Goal: Find specific page/section: Find specific page/section

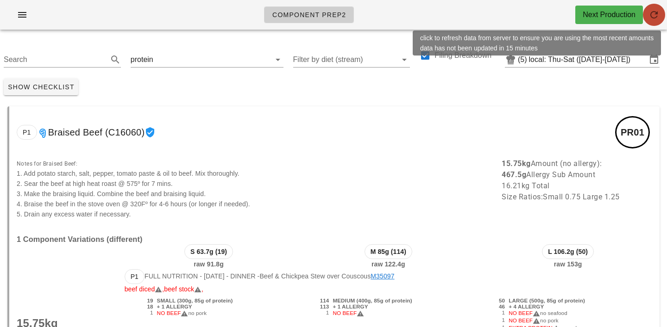
click at [648, 11] on icon "button" at bounding box center [653, 14] width 11 height 11
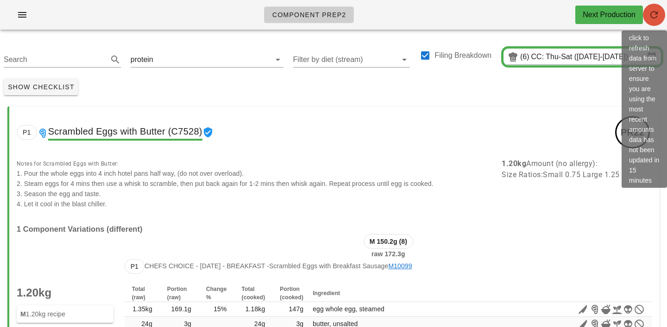
click at [653, 12] on icon "button" at bounding box center [653, 14] width 11 height 11
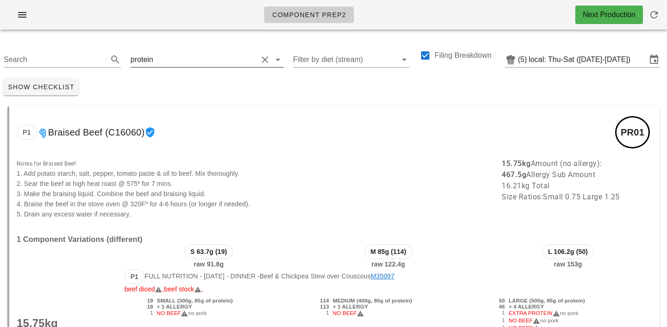
click at [161, 61] on input "text" at bounding box center [206, 59] width 102 height 15
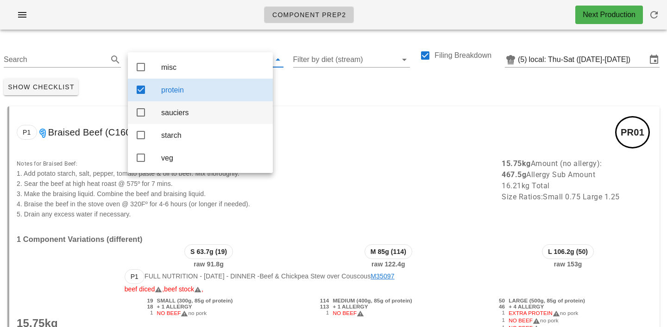
click at [172, 113] on div "sauciers" at bounding box center [213, 112] width 104 height 9
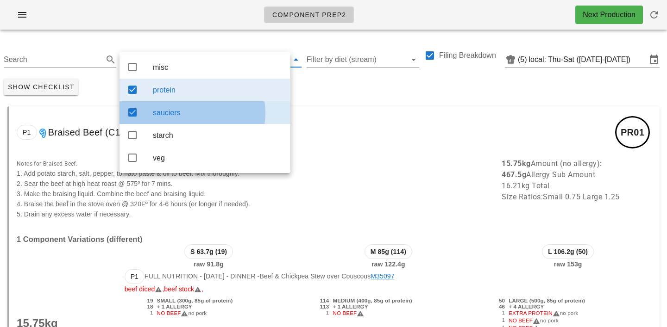
click at [182, 99] on div "protein" at bounding box center [218, 90] width 130 height 20
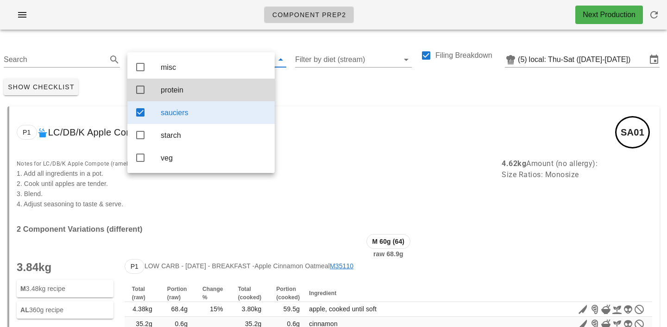
click at [327, 81] on div "Show Checklist" at bounding box center [333, 87] width 667 height 24
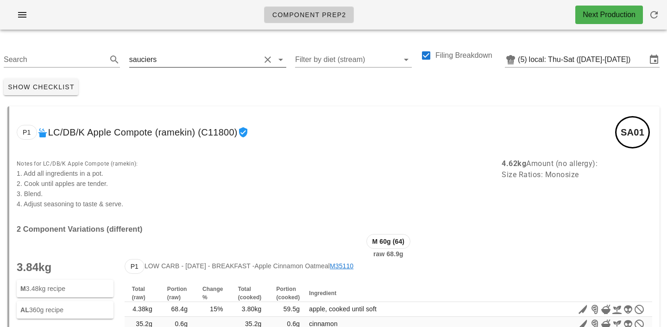
click at [170, 61] on input "text" at bounding box center [208, 59] width 101 height 15
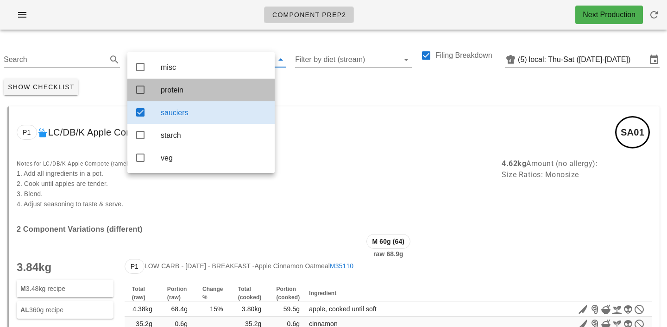
click at [170, 90] on div "protein" at bounding box center [214, 90] width 107 height 9
click at [178, 117] on div "sauciers" at bounding box center [214, 112] width 107 height 9
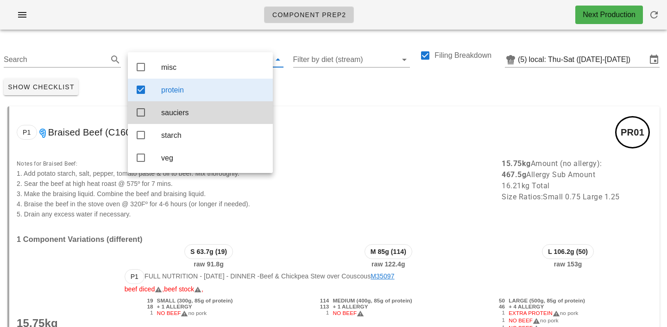
click at [289, 88] on div "Show Checklist" at bounding box center [333, 87] width 667 height 24
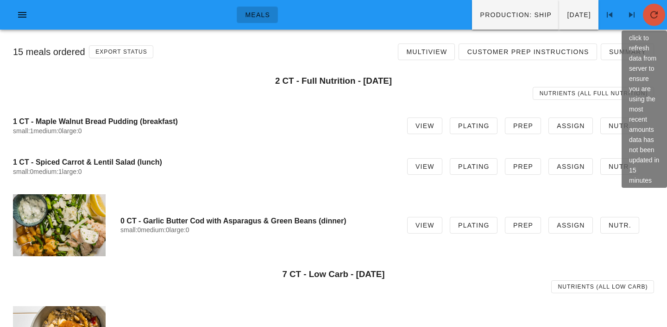
click at [653, 16] on icon "button" at bounding box center [653, 14] width 11 height 11
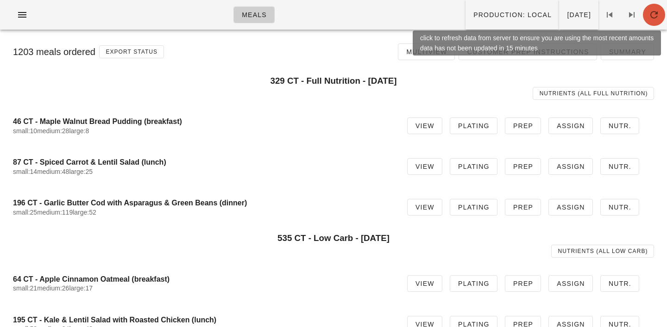
click at [649, 14] on icon "button" at bounding box center [653, 14] width 11 height 11
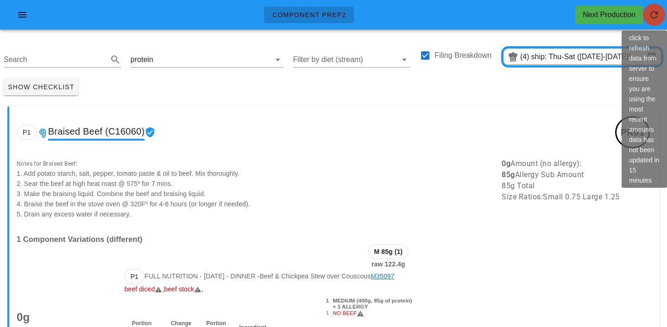
click at [659, 14] on icon "button" at bounding box center [653, 14] width 11 height 11
